Goal: Information Seeking & Learning: Learn about a topic

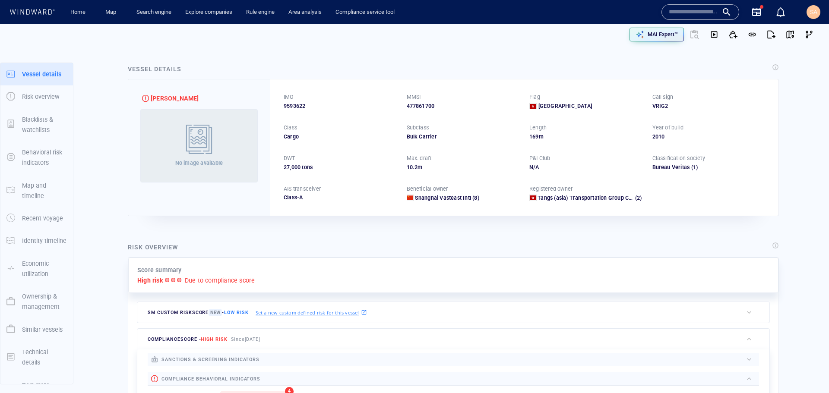
click at [300, 106] on span "9593622" at bounding box center [295, 106] width 22 height 8
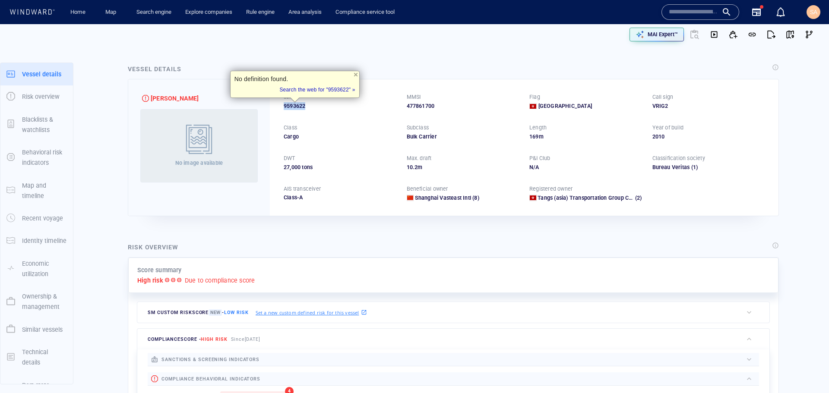
copy span "9593622"
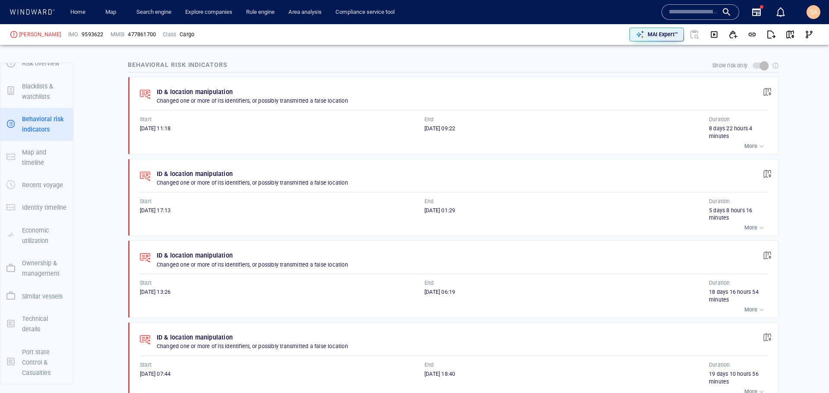
scroll to position [492, 0]
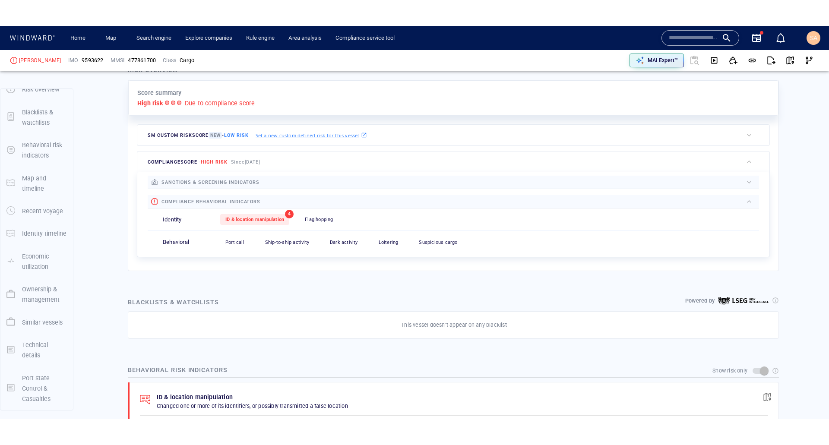
scroll to position [0, 0]
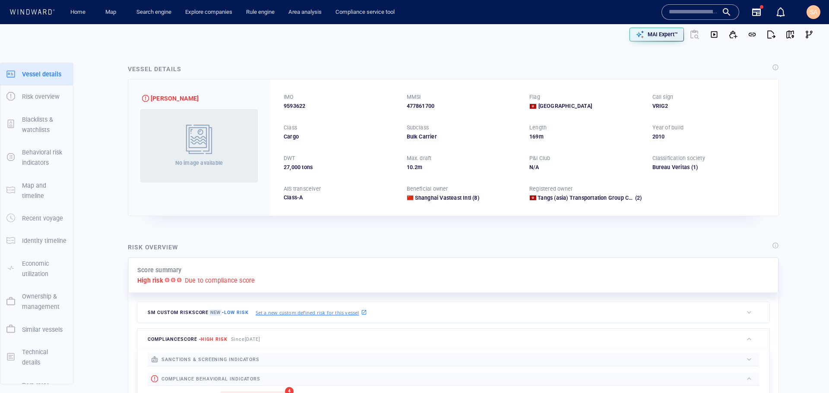
drag, startPoint x: 333, startPoint y: 237, endPoint x: 326, endPoint y: 225, distance: 13.8
click at [333, 237] on div "Risk overview Score summary High risk Due to compliance score SM Custom risk sc…" at bounding box center [453, 345] width 665 height 221
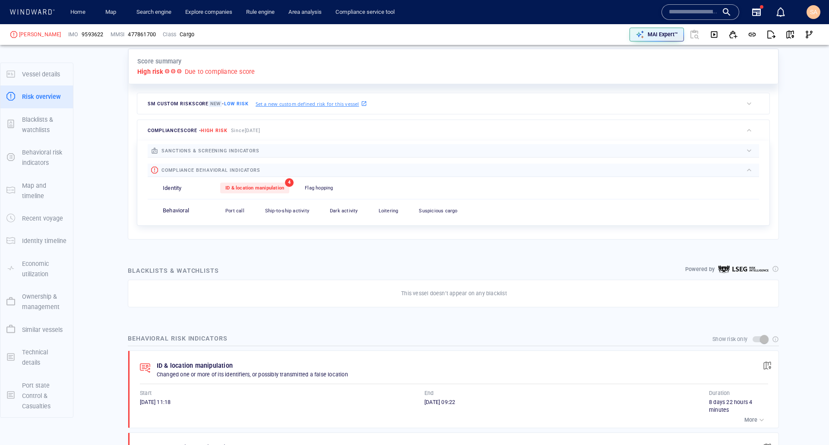
scroll to position [259, 0]
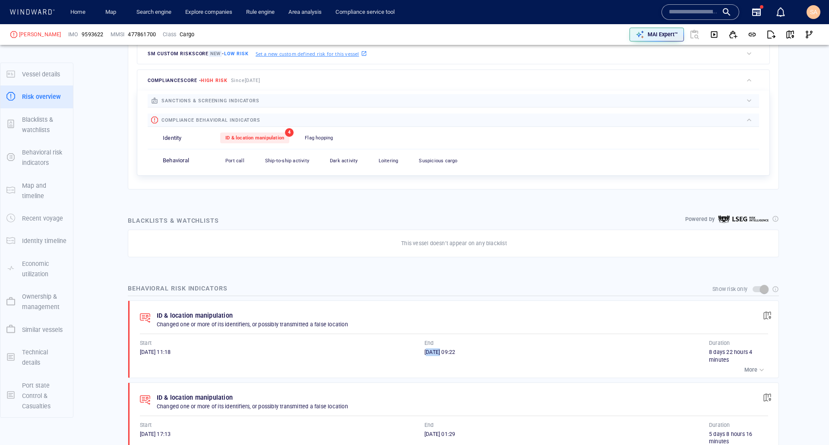
drag, startPoint x: 423, startPoint y: 353, endPoint x: 438, endPoint y: 352, distance: 15.2
click at [438, 352] on span "07/09/2025 09:22" at bounding box center [439, 352] width 31 height 6
click at [439, 354] on span "07/09/2025 09:22" at bounding box center [439, 352] width 31 height 6
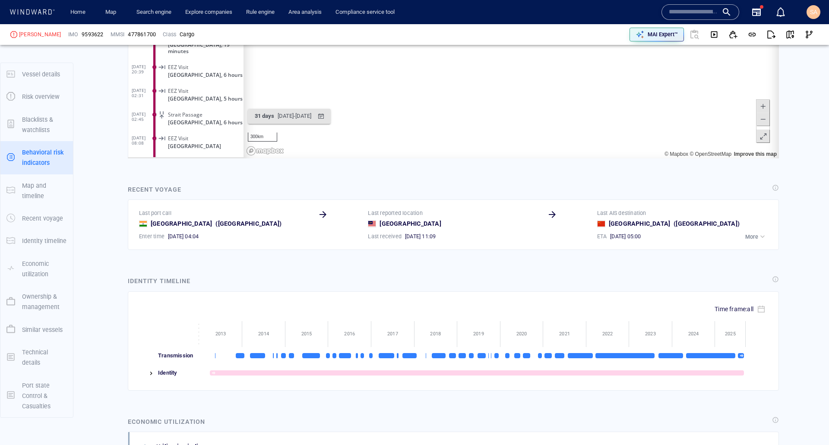
scroll to position [647, 0]
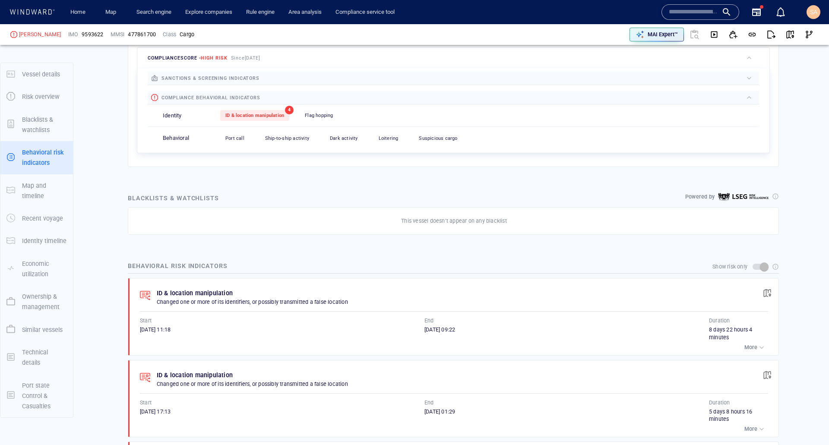
scroll to position [259, 0]
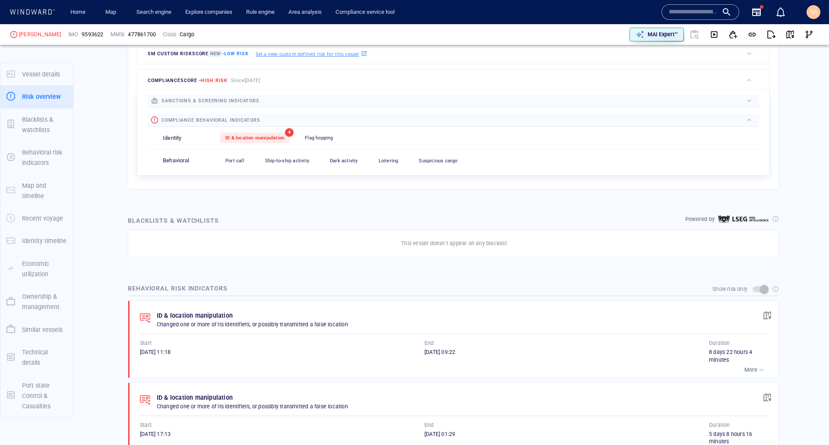
click at [448, 351] on span "07/09/2025 09:22" at bounding box center [439, 352] width 31 height 6
drag, startPoint x: 145, startPoint y: 351, endPoint x: 164, endPoint y: 352, distance: 19.9
click at [164, 352] on div "ID & location manipulation Changed one or more of its identifiers, or possibly …" at bounding box center [456, 339] width 644 height 77
click at [139, 356] on div "ID & location manipulation Changed one or more of its identifiers, or possibly …" at bounding box center [456, 339] width 644 height 77
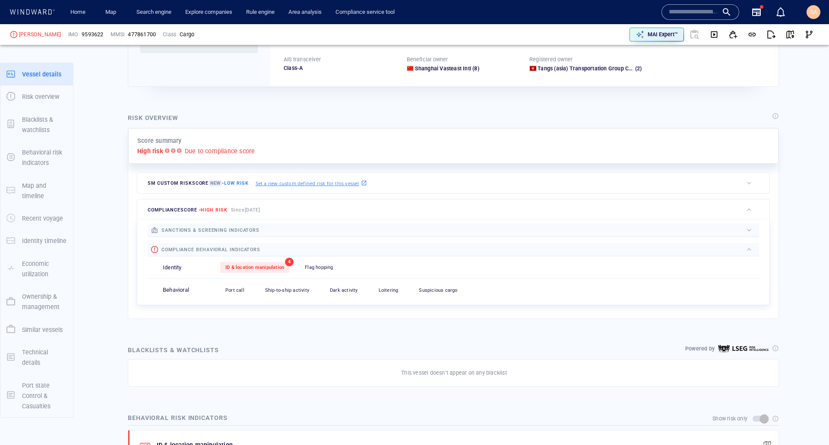
scroll to position [0, 0]
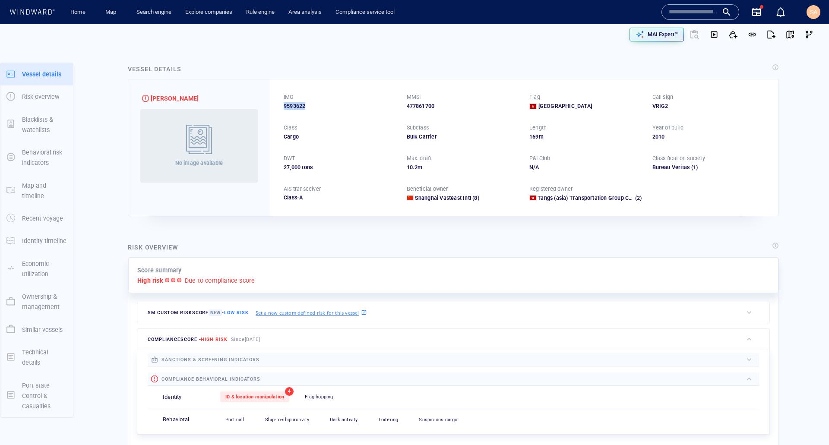
drag, startPoint x: 310, startPoint y: 104, endPoint x: 283, endPoint y: 107, distance: 27.3
click at [283, 107] on div "IMO 9593622 MMSI 477861700 Flag Hong Kong Call sign VRIG2 Class Cargo Subclass …" at bounding box center [524, 147] width 508 height 136
click at [315, 110] on div "9593622" at bounding box center [340, 106] width 113 height 8
drag, startPoint x: 309, startPoint y: 107, endPoint x: 284, endPoint y: 106, distance: 25.1
click at [284, 106] on div "9593622" at bounding box center [340, 106] width 113 height 8
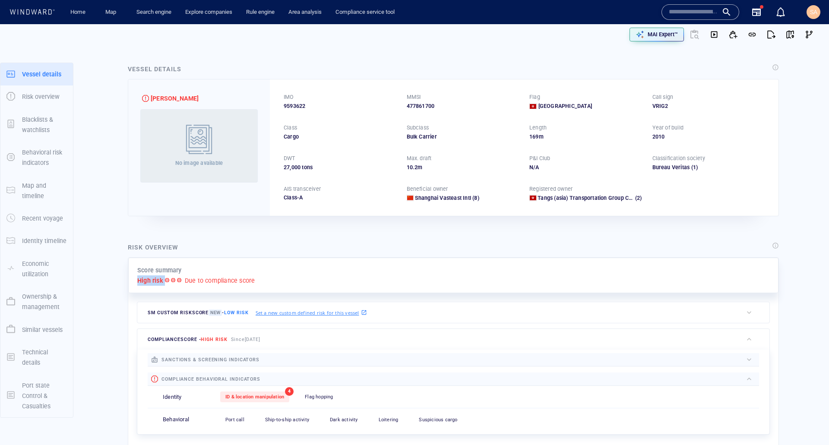
drag, startPoint x: 139, startPoint y: 278, endPoint x: 165, endPoint y: 280, distance: 26.0
click at [165, 280] on div "High risk Due to compliance score" at bounding box center [453, 280] width 632 height 10
drag, startPoint x: 423, startPoint y: 134, endPoint x: 398, endPoint y: 133, distance: 25.0
click at [398, 133] on div "IMO 9593622 MMSI 477861700 Flag Hong Kong Call sign VRIG2 Class Cargo Subclass …" at bounding box center [524, 147] width 508 height 136
click at [312, 112] on div "IMO 9593622 MMSI 477861700 Flag Hong Kong Call sign VRIG2 Class Cargo Subclass …" at bounding box center [524, 147] width 508 height 136
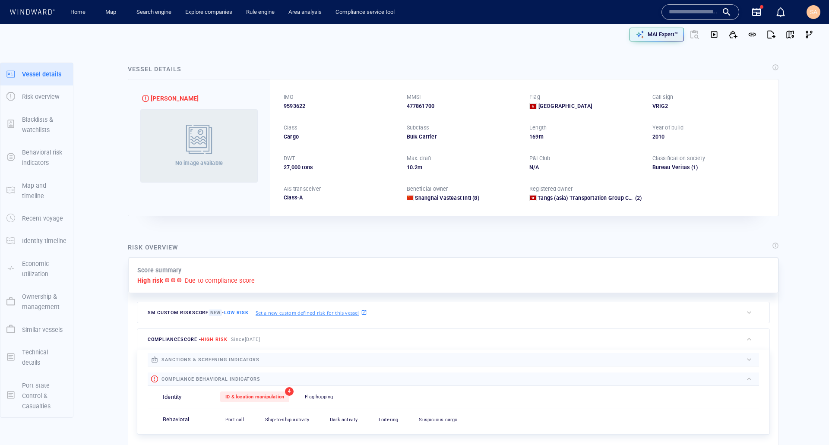
click at [294, 101] on div "IMO" at bounding box center [289, 96] width 14 height 11
click at [294, 106] on span "9593622" at bounding box center [295, 106] width 22 height 8
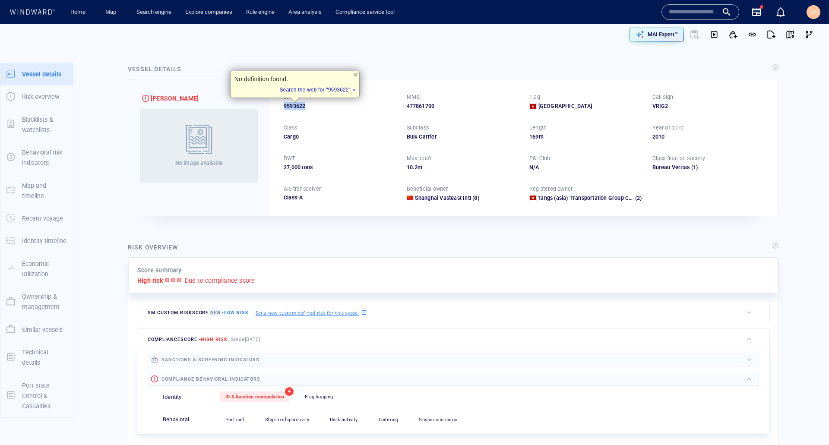
copy span "9593622"
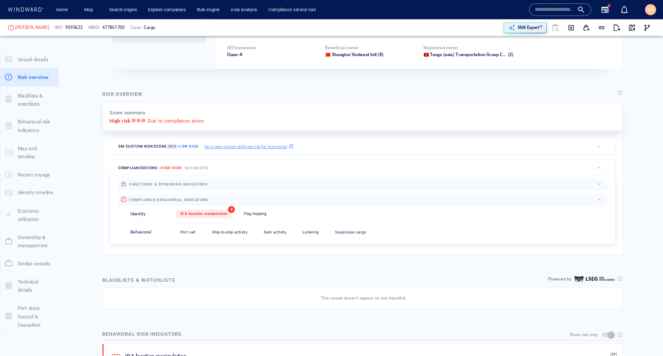
scroll to position [22, 0]
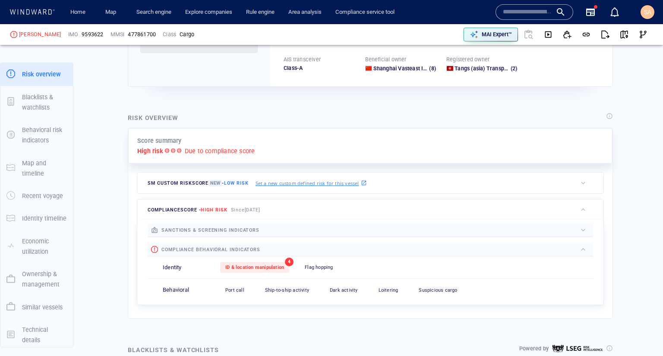
click at [303, 230] on div at bounding box center [417, 229] width 317 height 9
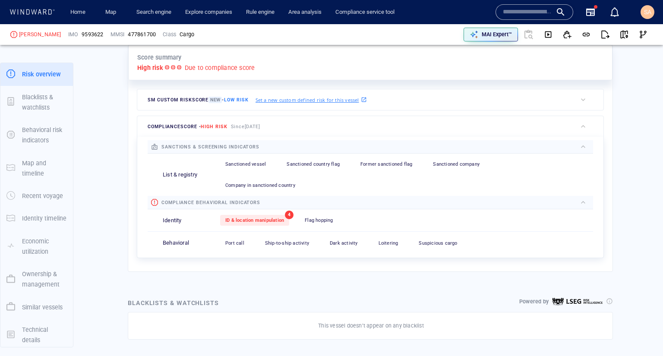
scroll to position [233, 0]
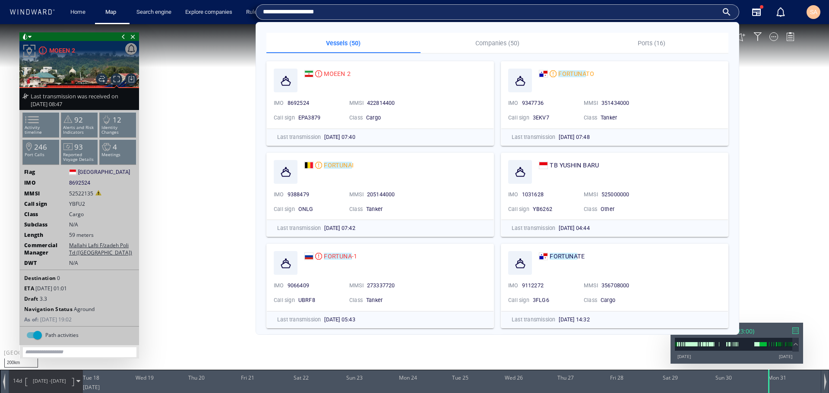
click at [362, 13] on input "**********" at bounding box center [490, 12] width 455 height 13
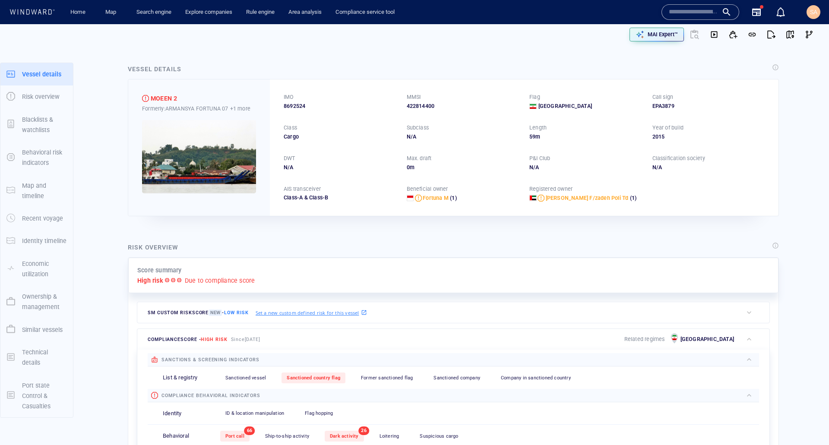
click at [395, 247] on div "Risk overview" at bounding box center [453, 247] width 654 height 15
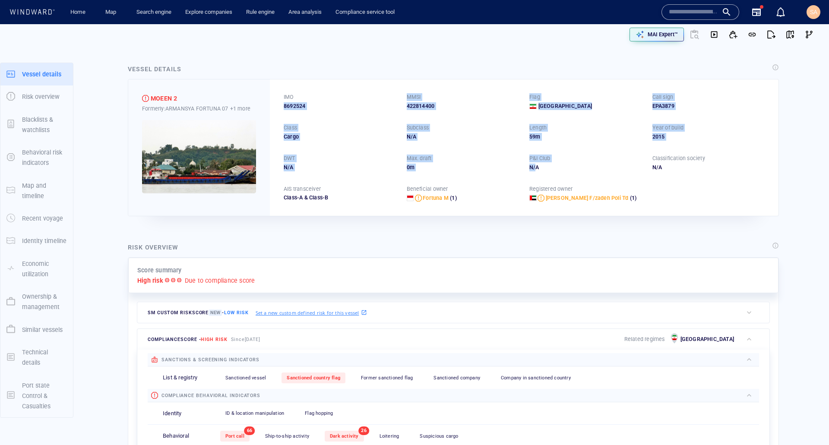
drag, startPoint x: 316, startPoint y: 88, endPoint x: 533, endPoint y: 171, distance: 232.4
click at [533, 171] on div "IMO 8692524 MMSI 422814400 Flag Iran Call sign EPA3879 Class Cargo Subclass N/A…" at bounding box center [524, 147] width 508 height 136
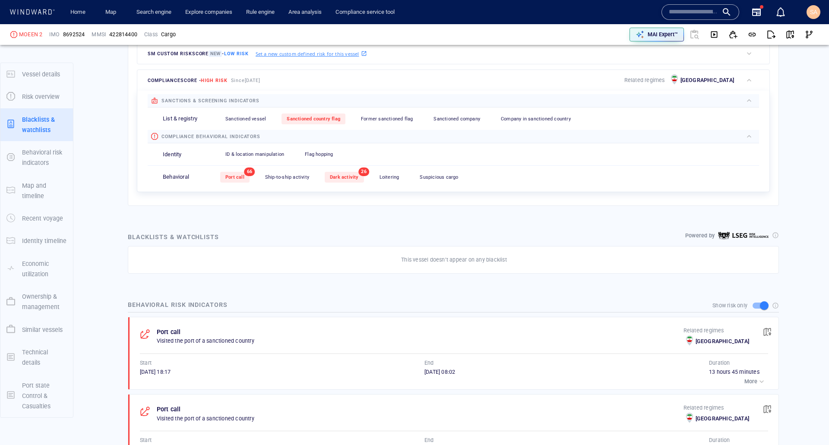
scroll to position [388, 0]
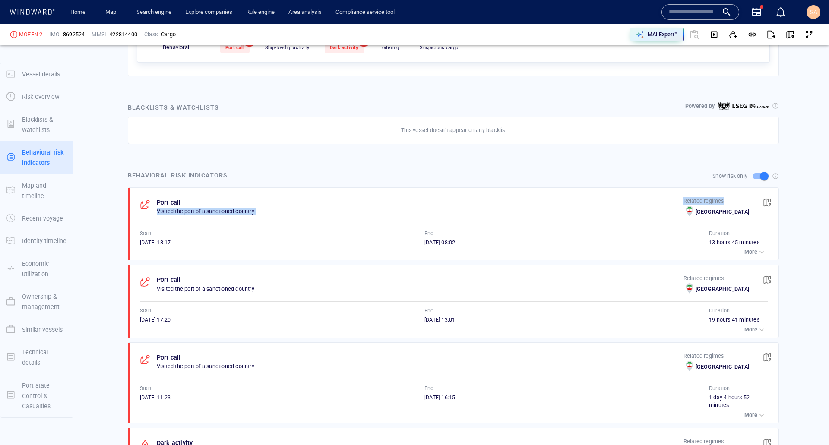
drag, startPoint x: 742, startPoint y: 202, endPoint x: 691, endPoint y: 196, distance: 51.8
click at [691, 197] on div "Port call Visited the port of a sanctioned country Related regimes Iran" at bounding box center [454, 208] width 628 height 22
click at [684, 199] on div "Port call" at bounding box center [420, 203] width 530 height 14
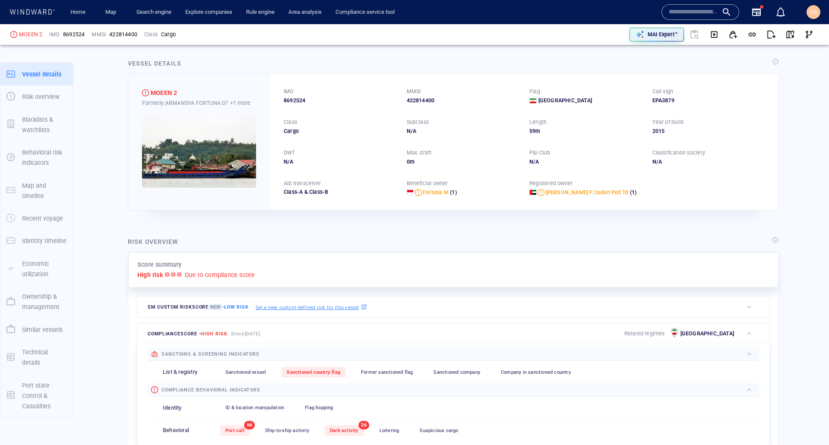
scroll to position [0, 0]
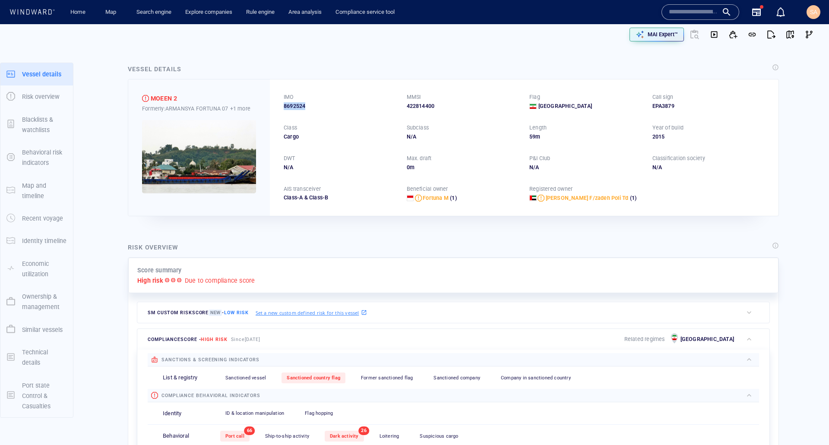
drag, startPoint x: 296, startPoint y: 105, endPoint x: 284, endPoint y: 107, distance: 12.2
click at [284, 107] on div "8692524" at bounding box center [340, 106] width 113 height 8
copy span "8692524"
